Goal: Task Accomplishment & Management: Manage account settings

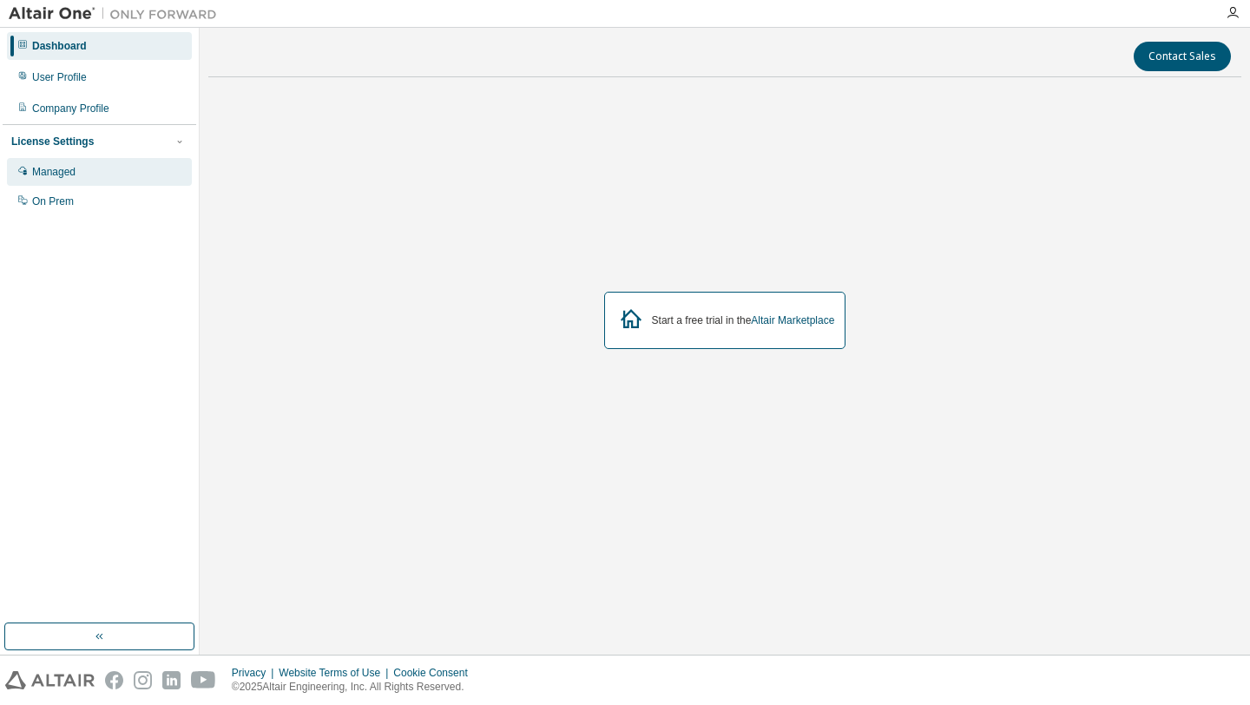
click at [89, 165] on div "Managed" at bounding box center [99, 172] width 185 height 28
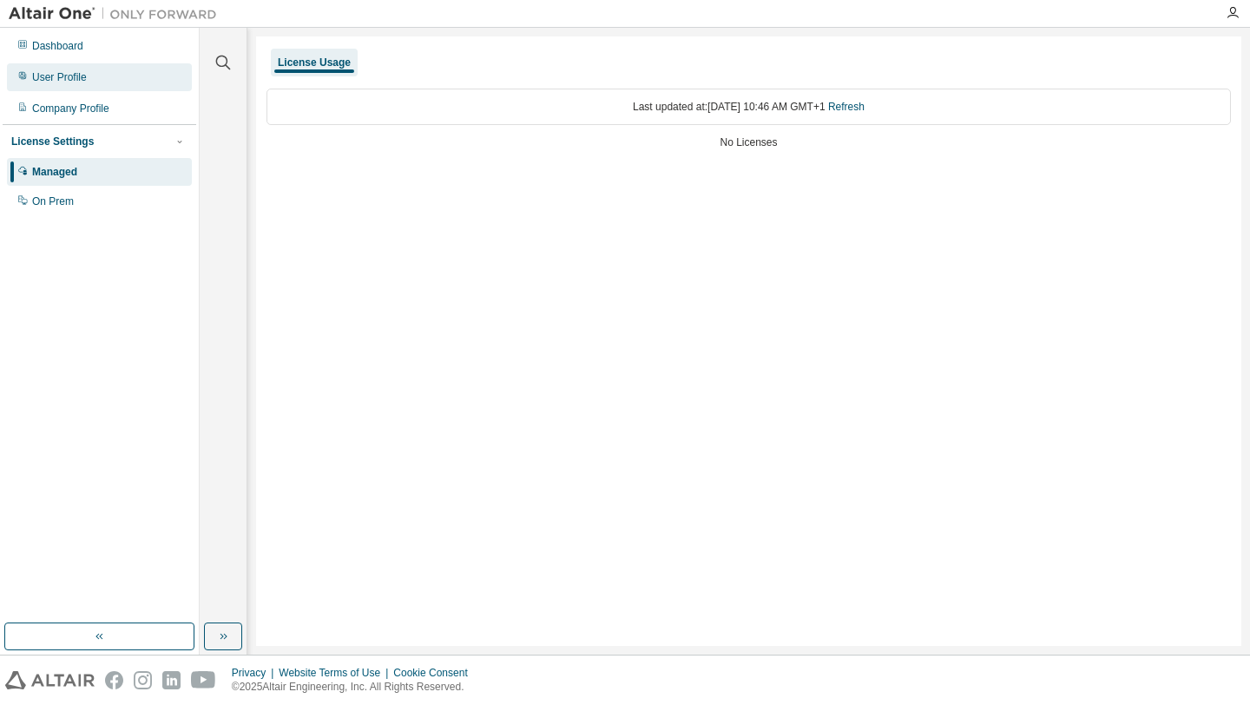
click at [79, 84] on div "User Profile" at bounding box center [99, 77] width 185 height 28
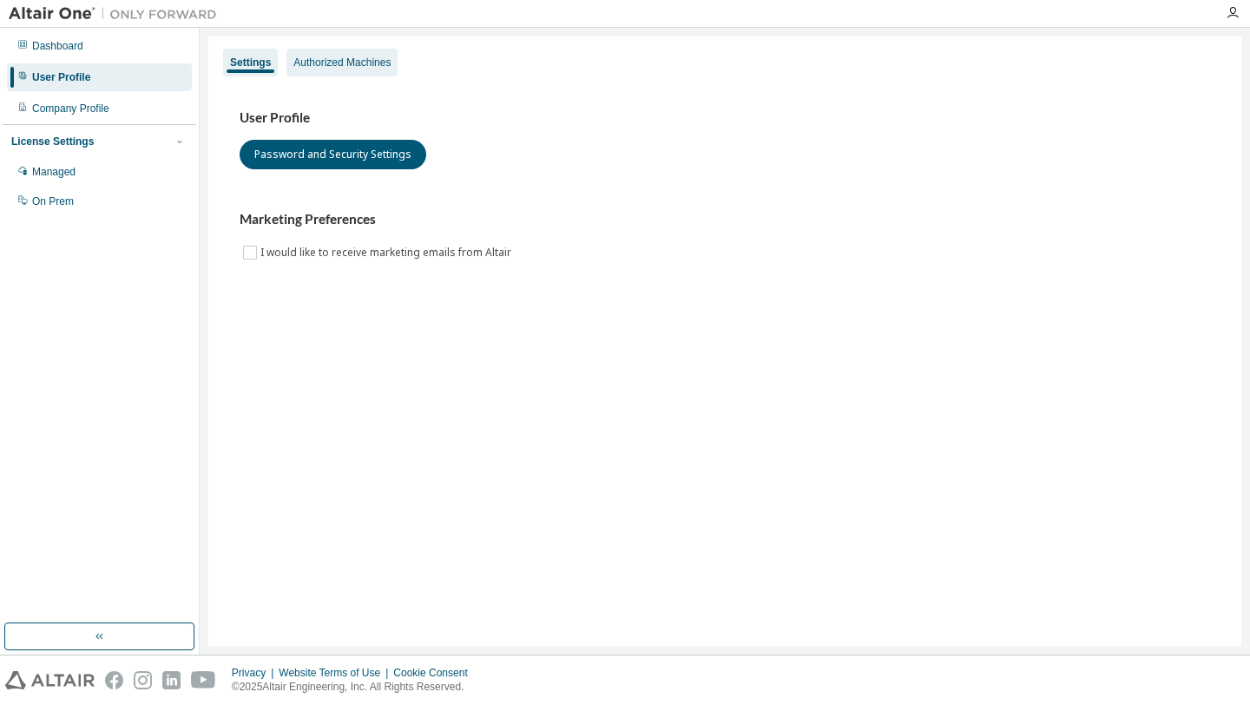
click at [367, 65] on div "Authorized Machines" at bounding box center [341, 63] width 97 height 14
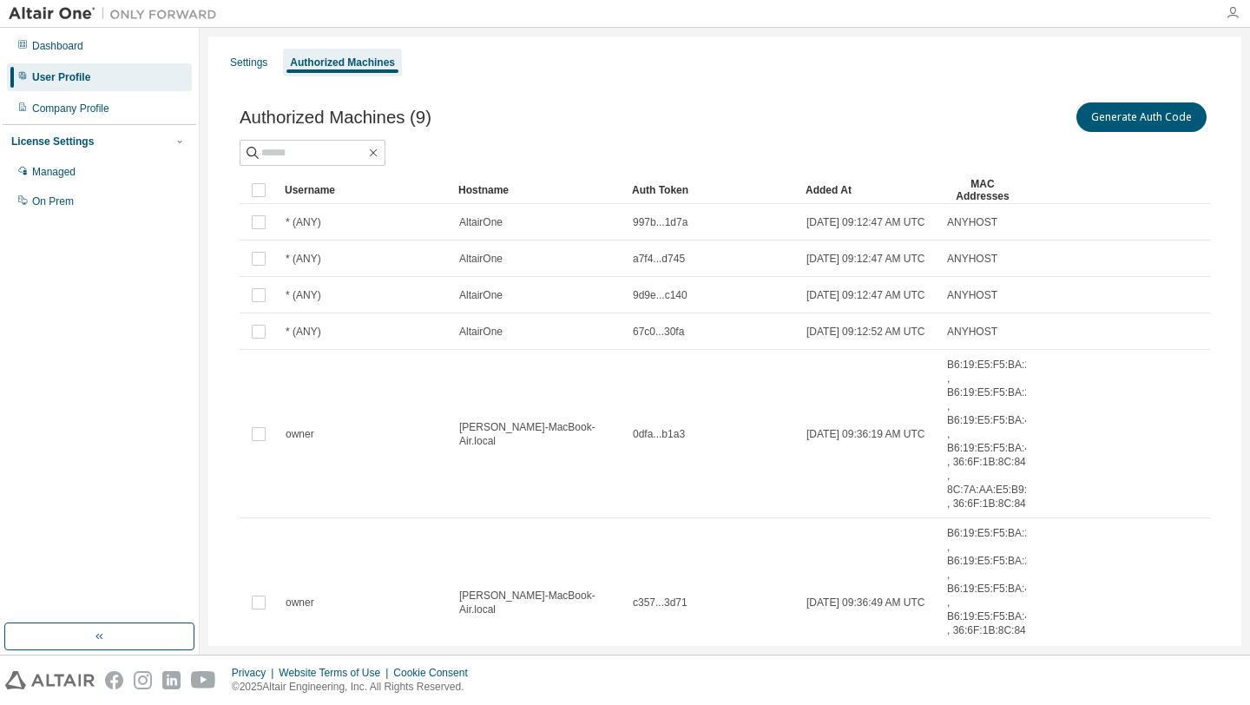
click at [1229, 16] on icon "button" at bounding box center [1233, 13] width 14 height 14
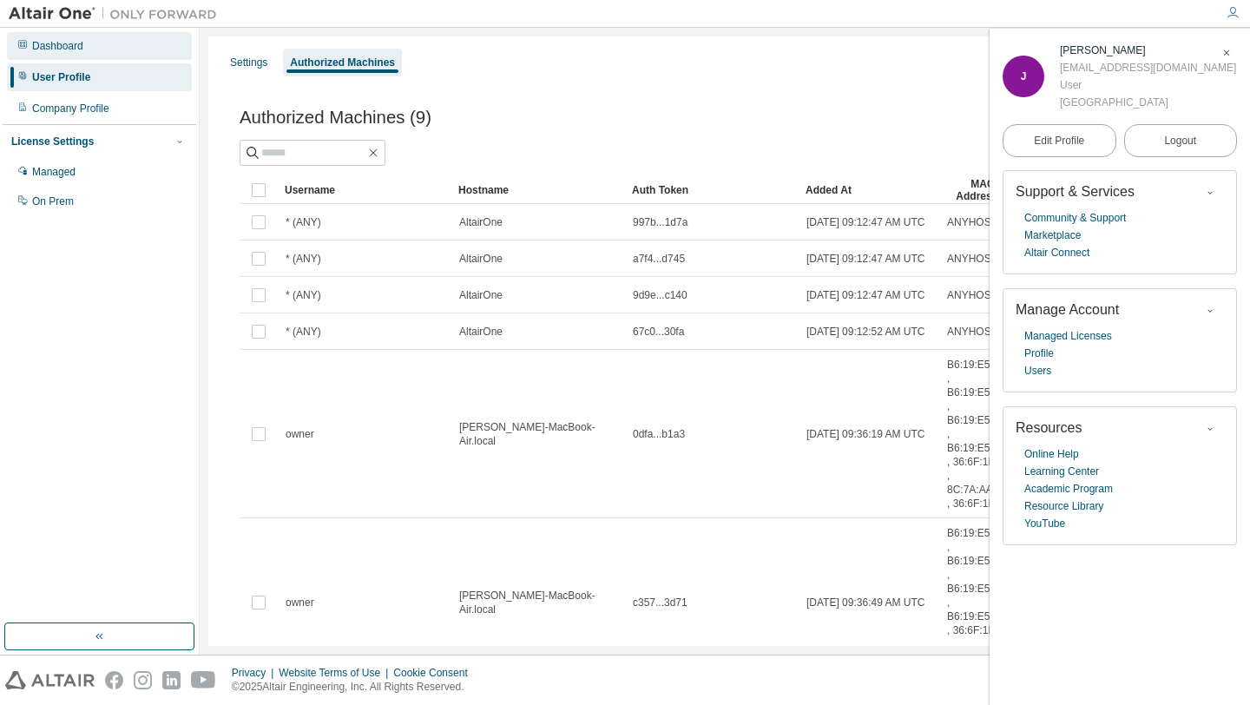
click at [100, 54] on div "Dashboard" at bounding box center [99, 46] width 185 height 28
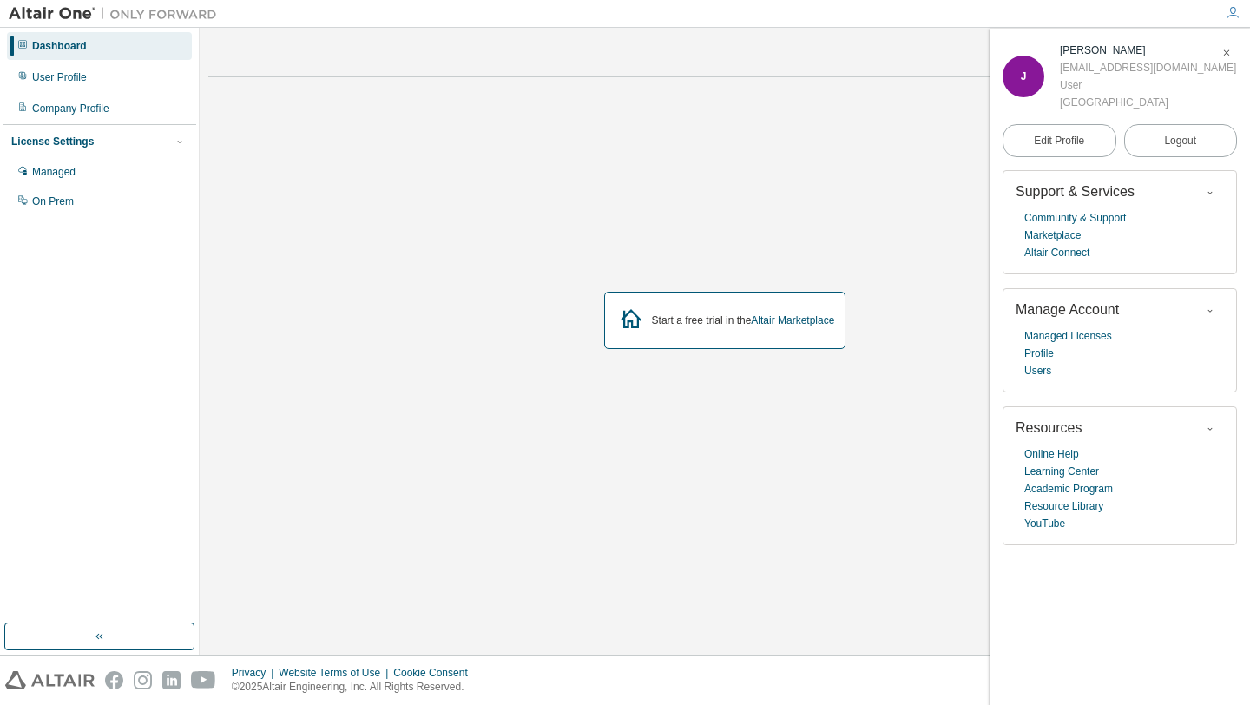
click at [71, 16] on img at bounding box center [117, 13] width 217 height 17
click at [155, 17] on img at bounding box center [117, 13] width 217 height 17
click at [69, 16] on img at bounding box center [117, 13] width 217 height 17
drag, startPoint x: 1016, startPoint y: 88, endPoint x: 1101, endPoint y: 83, distance: 85.2
click at [1016, 88] on div "J" at bounding box center [1024, 77] width 42 height 42
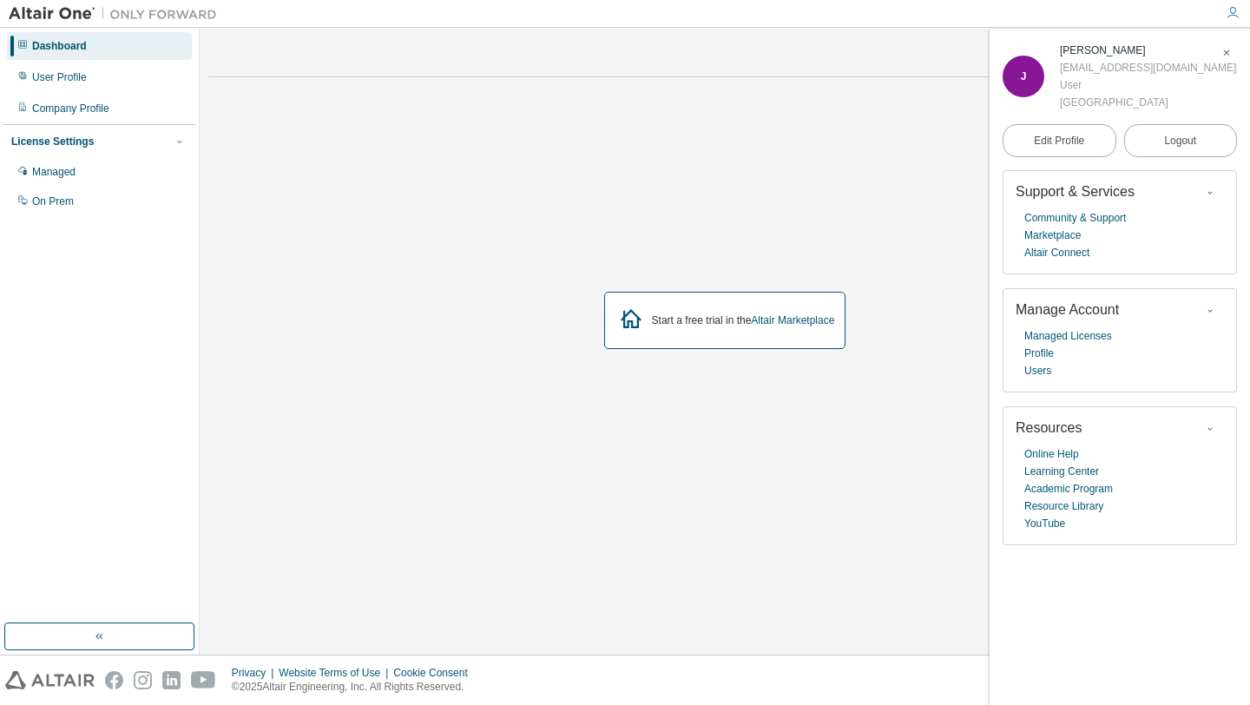
click at [1230, 58] on icon "button" at bounding box center [1226, 53] width 10 height 10
